Goal: Information Seeking & Learning: Compare options

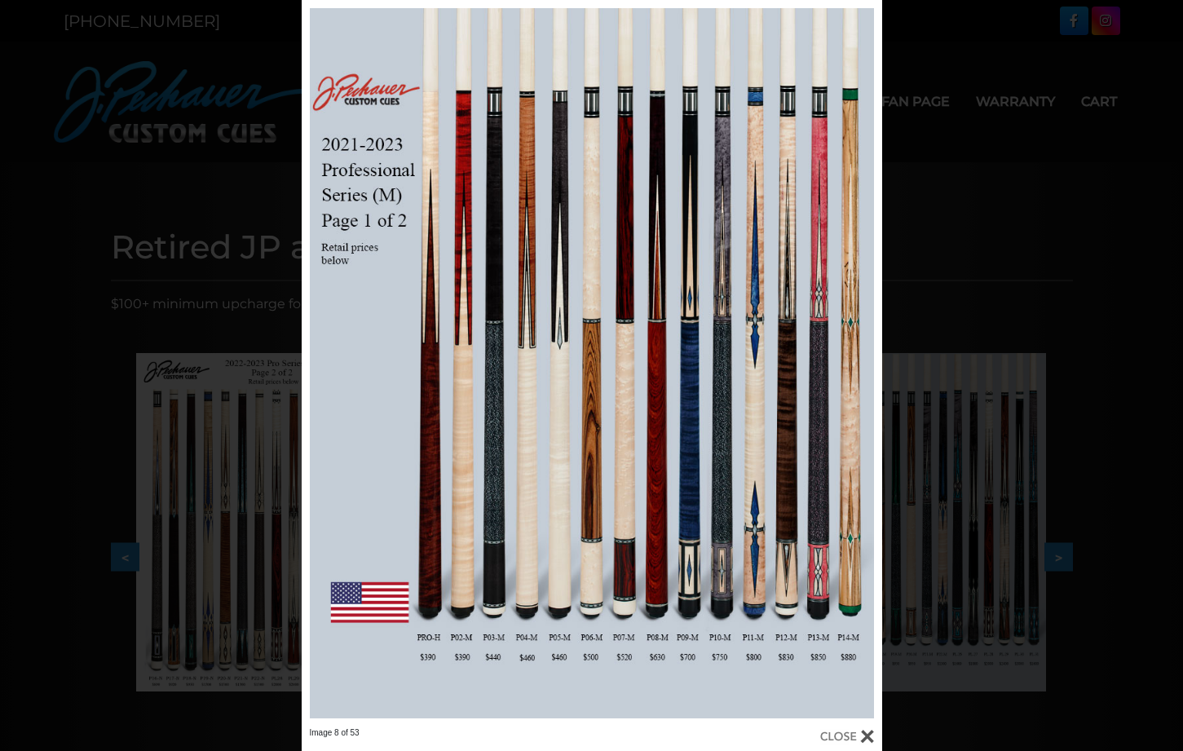
click at [251, 108] on div "Image 8 of 53" at bounding box center [591, 375] width 1183 height 751
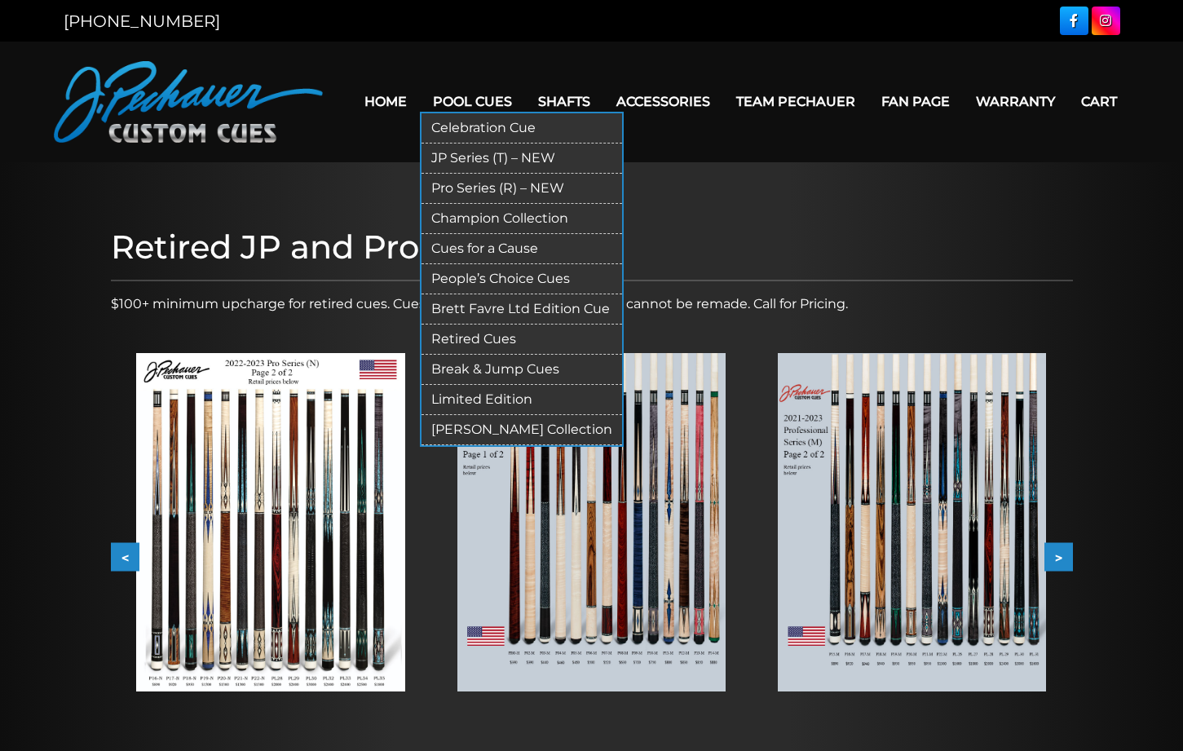
drag, startPoint x: 461, startPoint y: 399, endPoint x: 465, endPoint y: 384, distance: 15.2
click at [461, 397] on link "Limited Edition" at bounding box center [521, 400] width 201 height 30
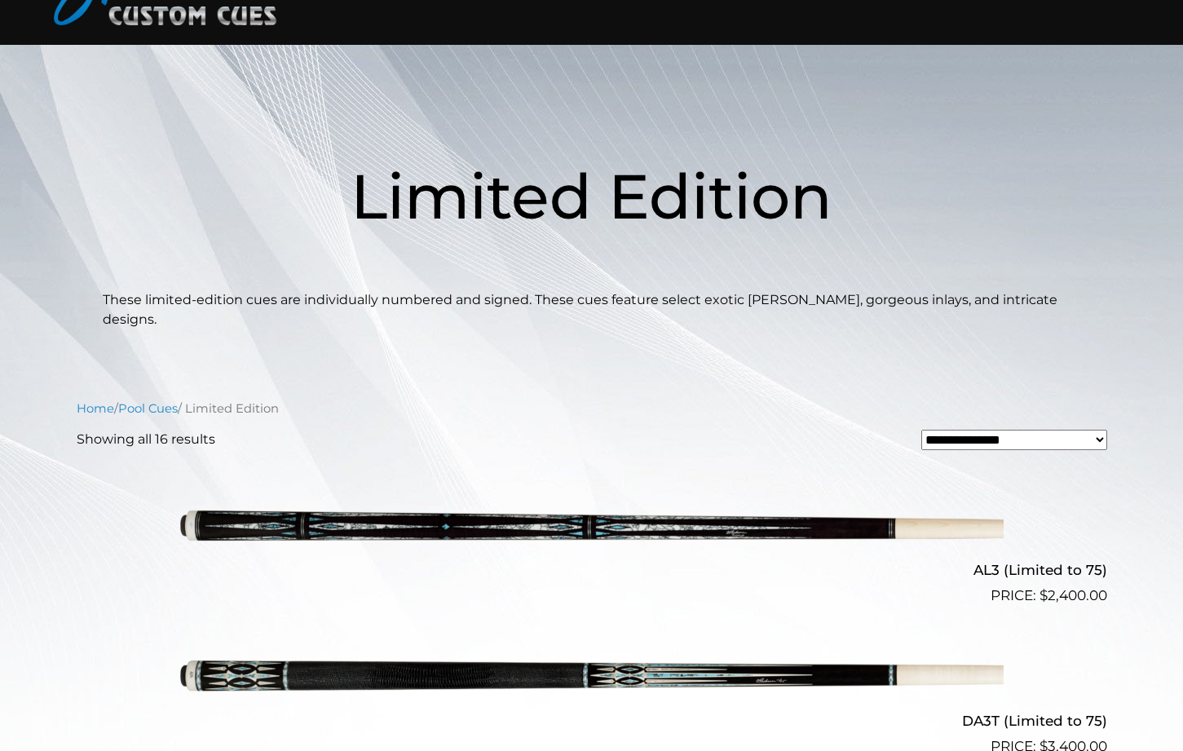
scroll to position [416, 0]
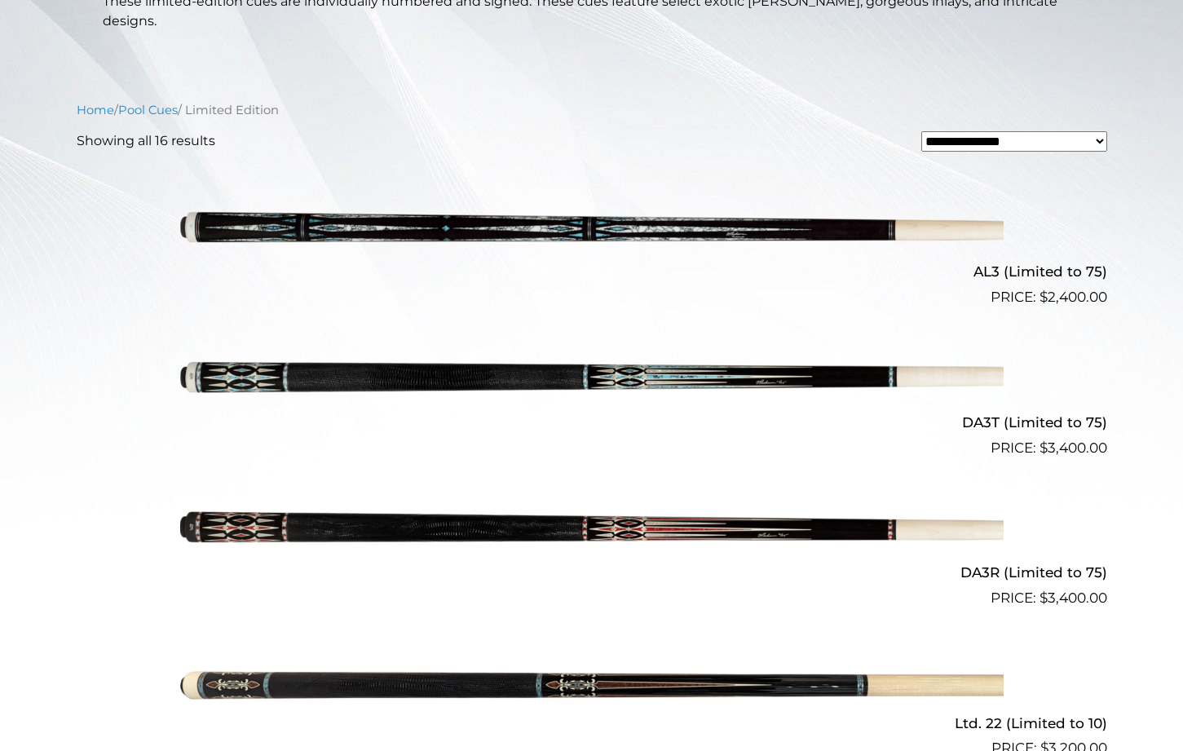
click at [474, 203] on img at bounding box center [591, 233] width 823 height 137
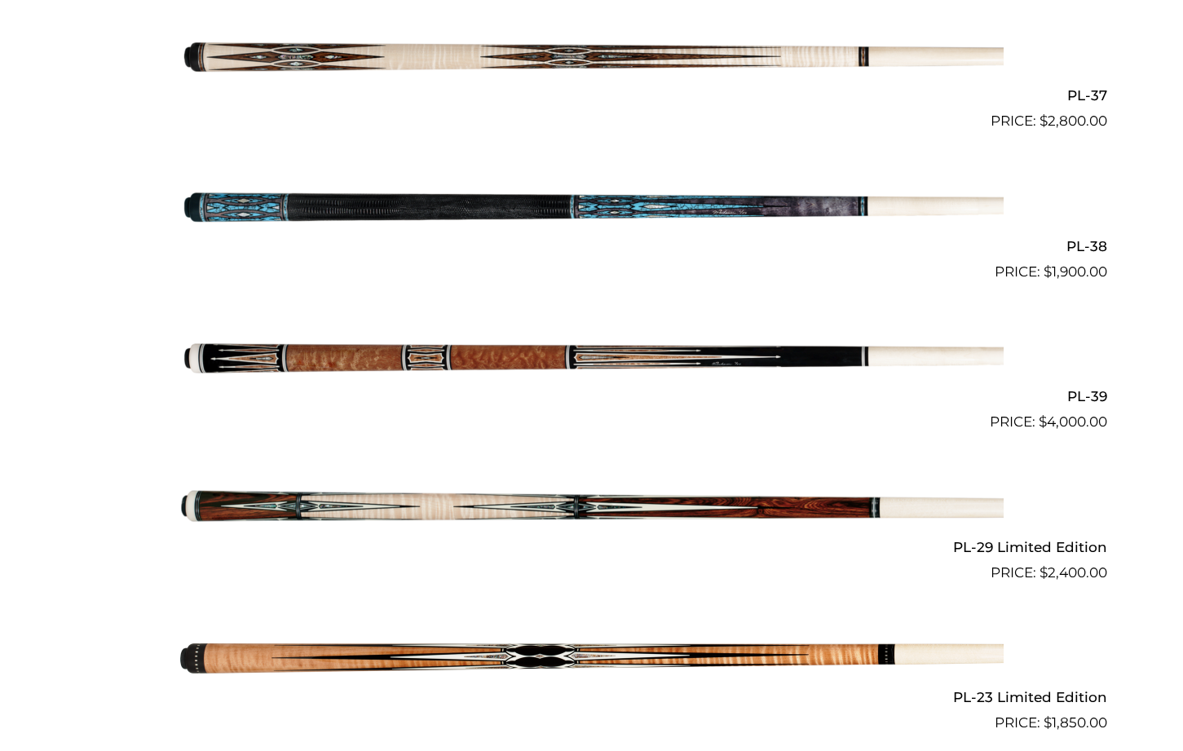
scroll to position [1913, 0]
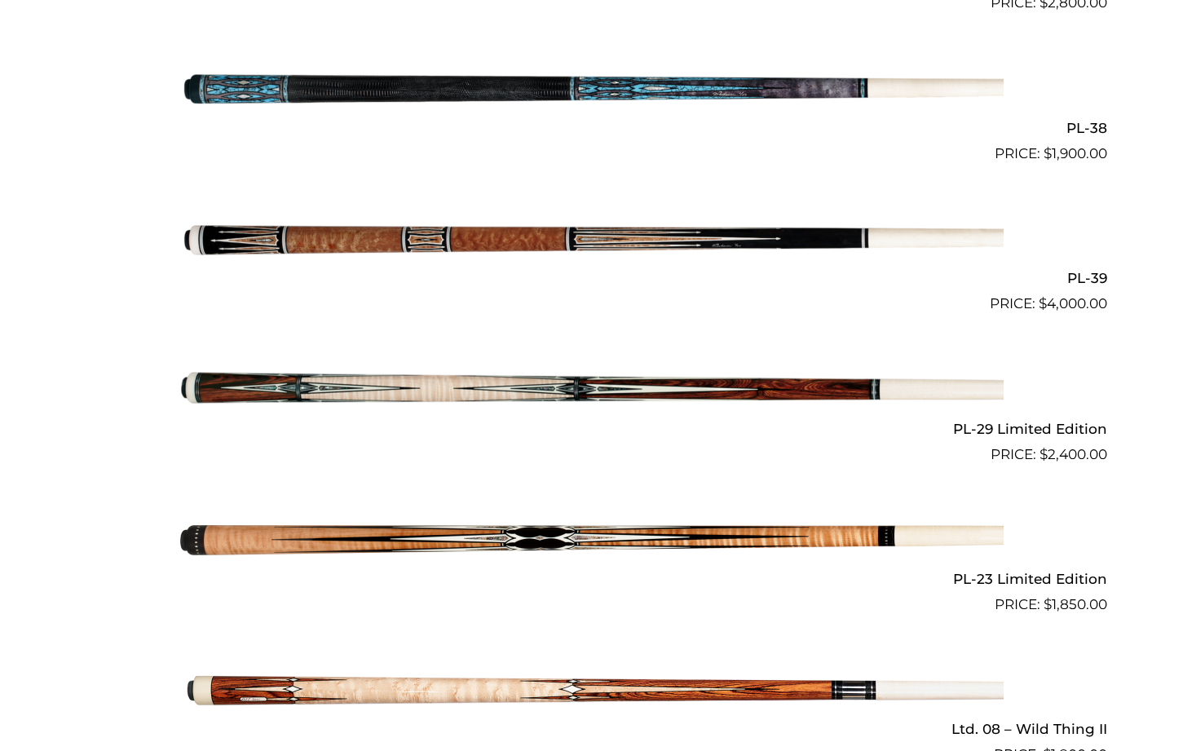
click at [287, 219] on img at bounding box center [591, 239] width 823 height 137
